Goal: Information Seeking & Learning: Find contact information

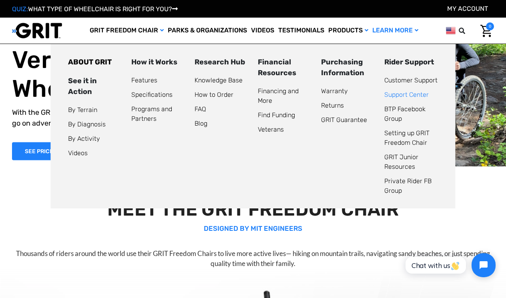
click at [400, 94] on link "Support Center" at bounding box center [406, 95] width 44 height 8
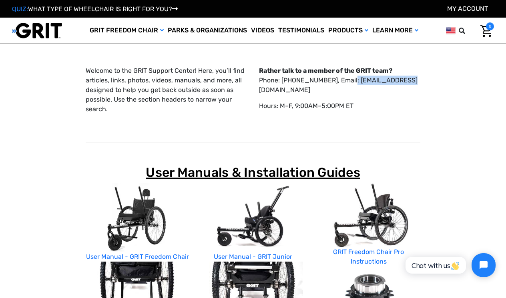
drag, startPoint x: 404, startPoint y: 79, endPoint x: 346, endPoint y: 79, distance: 58.1
click at [346, 79] on p "Rather talk to a member of the GRIT team? Phone: [PHONE_NUMBER], Email: [EMAIL_…" at bounding box center [339, 80] width 161 height 29
copy p "[EMAIL_ADDRESS][DOMAIN_NAME]"
click at [394, 78] on p "Rather talk to a member of the GRIT team? Phone: [PHONE_NUMBER], Email: [EMAIL_…" at bounding box center [339, 80] width 161 height 29
drag, startPoint x: 414, startPoint y: 81, endPoint x: 349, endPoint y: 82, distance: 64.9
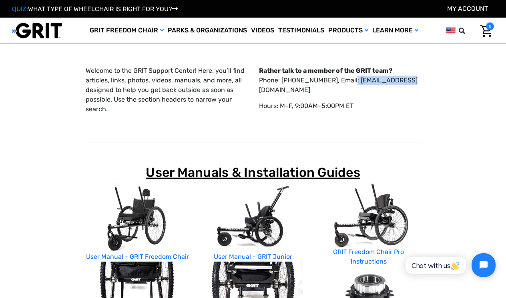
click at [348, 82] on p "Rather talk to a member of the GRIT team? Phone: [PHONE_NUMBER], Email: [EMAIL_…" at bounding box center [339, 80] width 161 height 29
copy p "[EMAIL_ADDRESS][DOMAIN_NAME]"
